Goal: Transaction & Acquisition: Purchase product/service

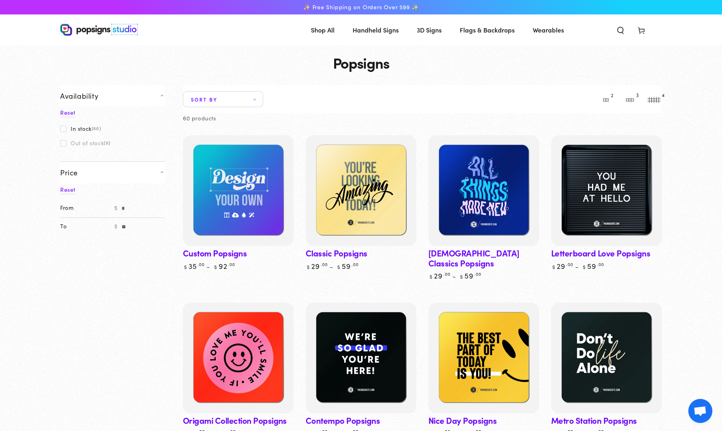
click at [74, 28] on img at bounding box center [99, 30] width 78 height 12
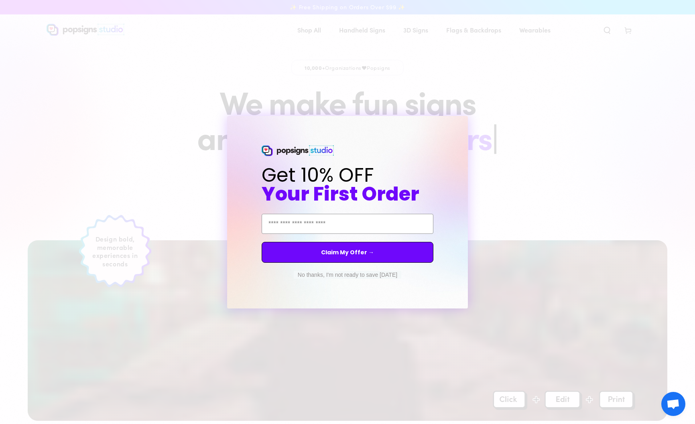
click at [470, 120] on circle "Close dialog" at bounding box center [469, 123] width 8 height 8
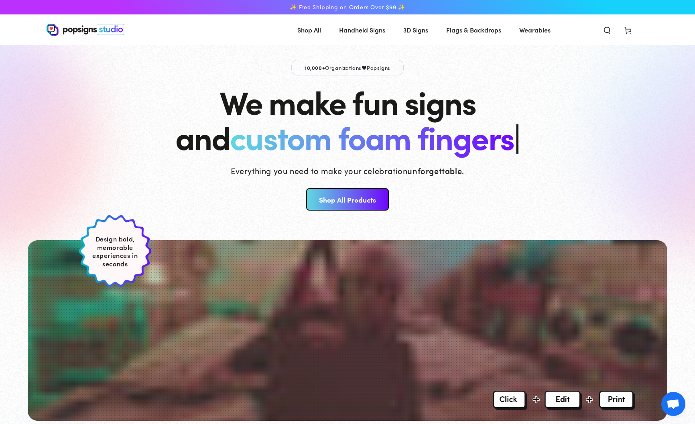
click at [625, 31] on icon at bounding box center [628, 30] width 8 height 8
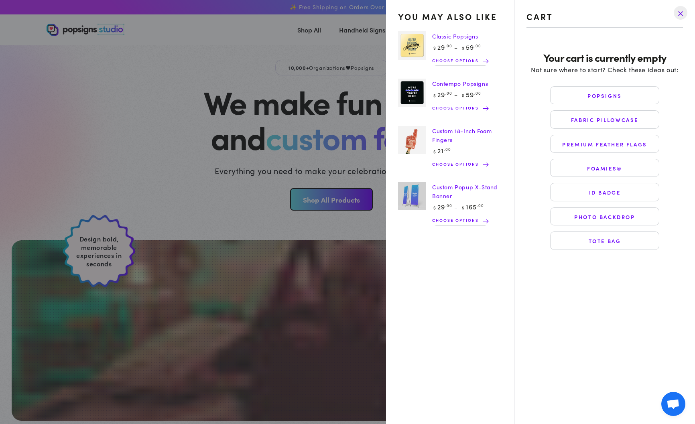
click at [682, 10] on drawer-close-button at bounding box center [680, 13] width 21 height 18
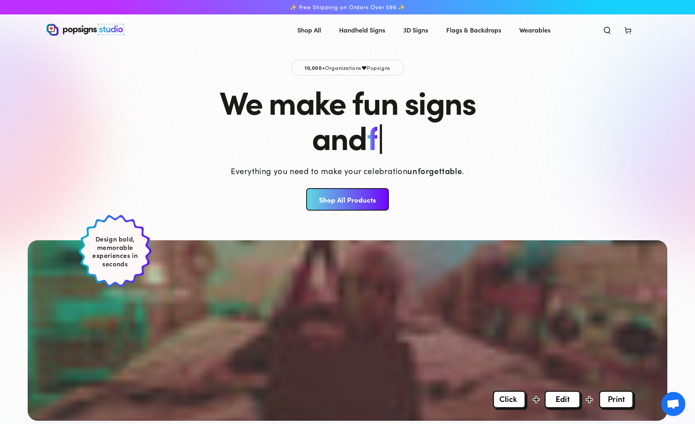
click at [338, 205] on link "Shop All Products" at bounding box center [347, 199] width 82 height 22
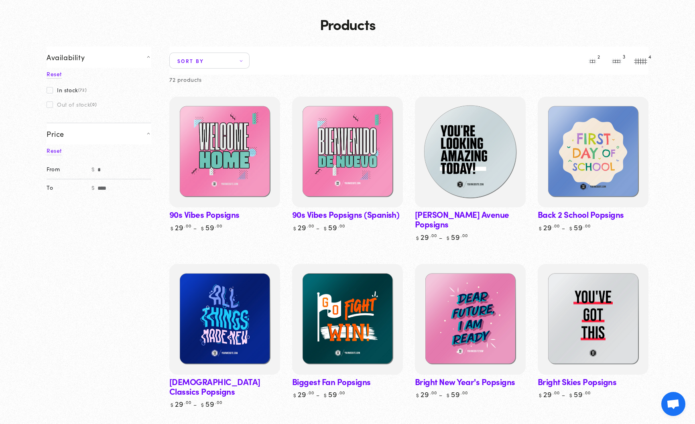
scroll to position [72, 0]
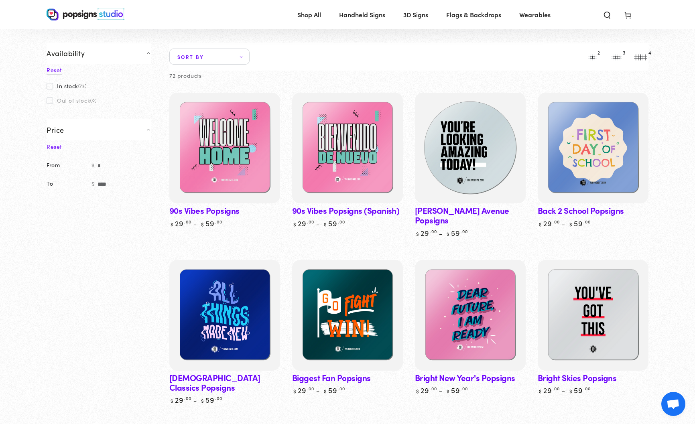
click at [468, 139] on img at bounding box center [470, 148] width 114 height 114
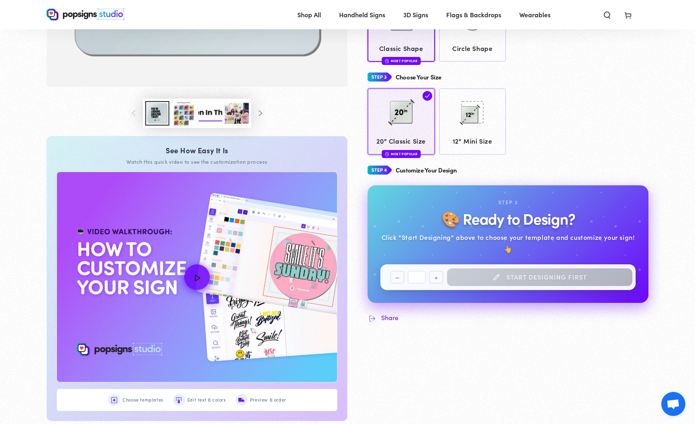
scroll to position [282, 0]
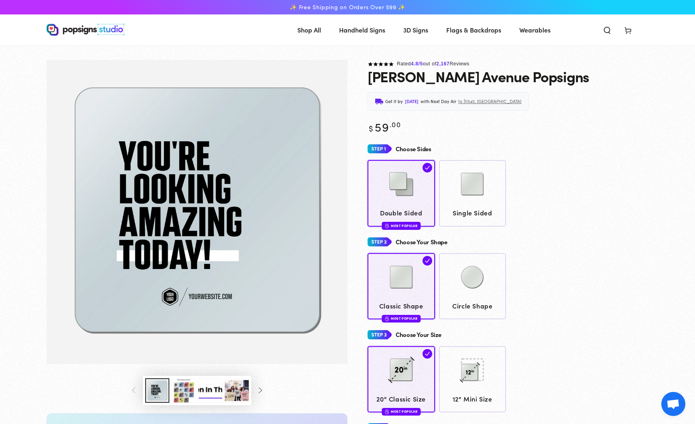
click at [632, 30] on icon at bounding box center [628, 30] width 8 height 8
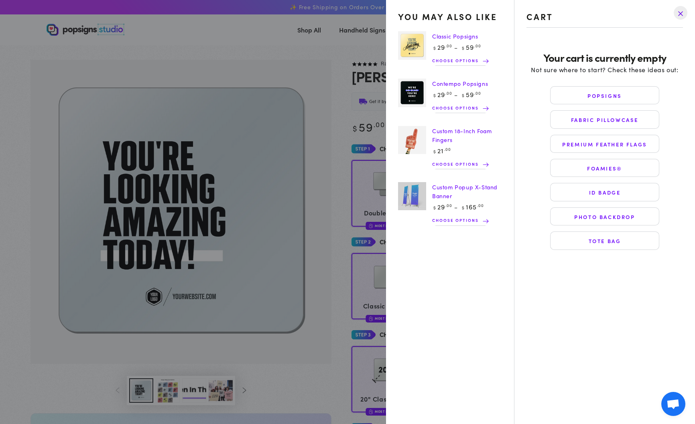
click at [678, 16] on drawer-close-button at bounding box center [680, 13] width 21 height 18
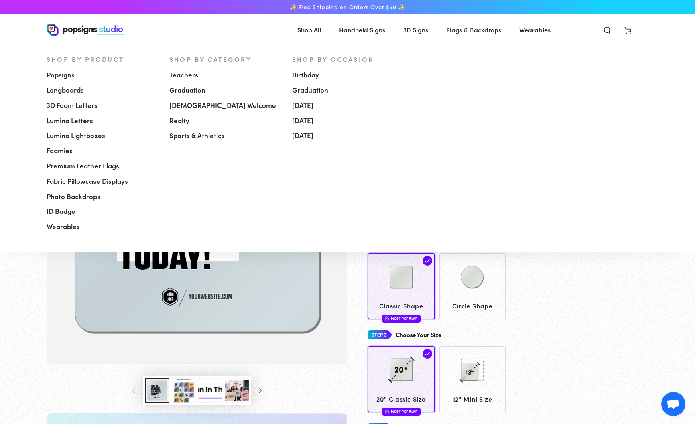
click at [342, 32] on span "Handheld Signs" at bounding box center [362, 30] width 46 height 12
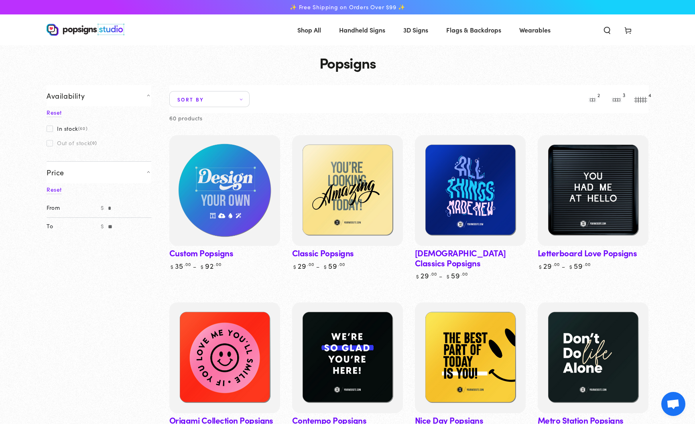
click at [202, 213] on img at bounding box center [225, 191] width 114 height 114
